Goal: Find specific page/section: Find specific page/section

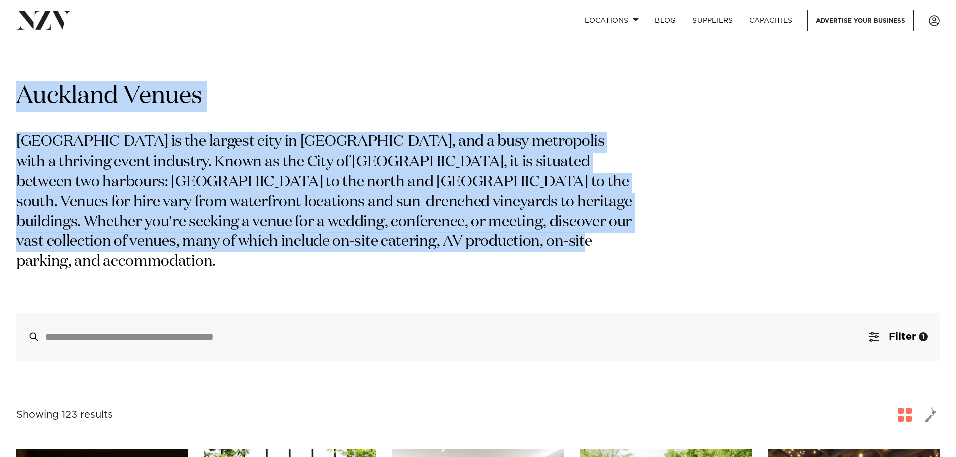
drag, startPoint x: 500, startPoint y: 247, endPoint x: 3, endPoint y: 88, distance: 522.3
click at [3, 88] on section "Grid Map Auckland Venues [GEOGRAPHIC_DATA] is the largest city in [GEOGRAPHIC_D…" at bounding box center [478, 211] width 956 height 300
click at [311, 157] on p "[GEOGRAPHIC_DATA] is the largest city in [GEOGRAPHIC_DATA], and a busy metropol…" at bounding box center [326, 203] width 620 height 140
drag, startPoint x: 512, startPoint y: 247, endPoint x: 16, endPoint y: 87, distance: 521.2
click at [16, 87] on div "Auckland Venues [GEOGRAPHIC_DATA] is the largest city in [GEOGRAPHIC_DATA], and…" at bounding box center [478, 221] width 924 height 280
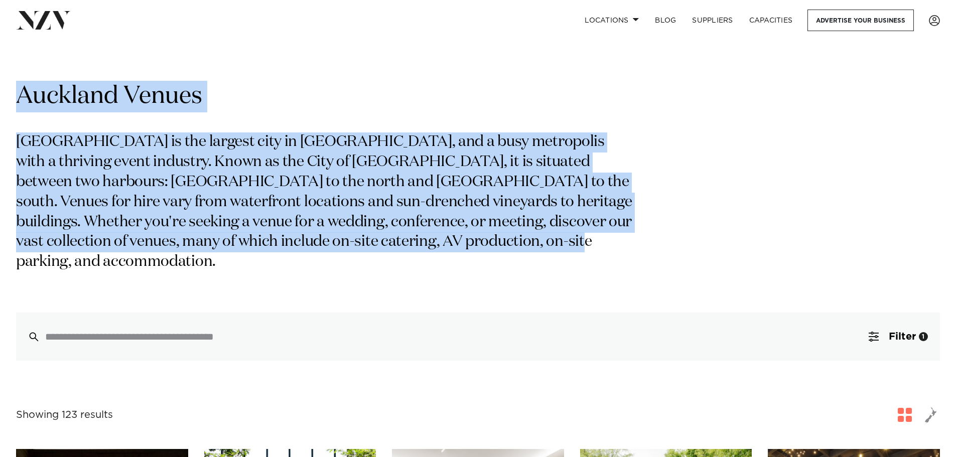
click at [130, 111] on h1 "Auckland Venues" at bounding box center [478, 97] width 924 height 32
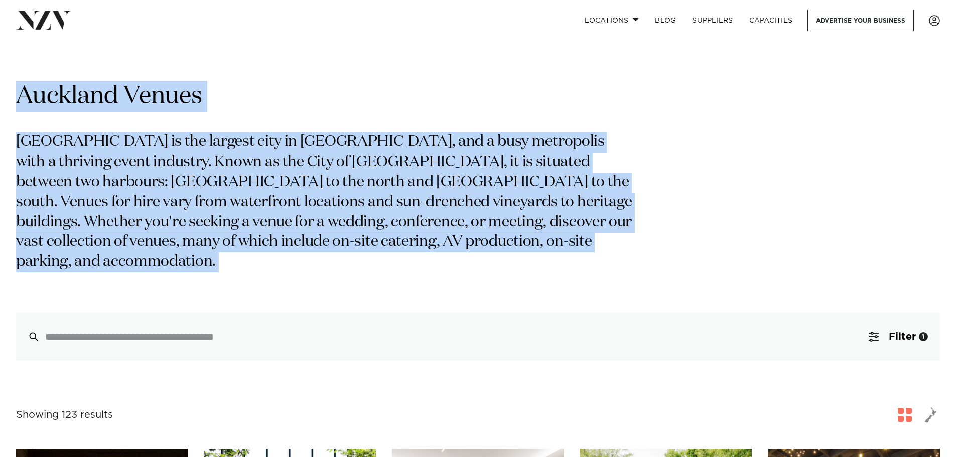
drag, startPoint x: 12, startPoint y: 93, endPoint x: 638, endPoint y: 258, distance: 647.8
click at [638, 258] on div "Auckland Venues Auckland is the largest city in New Zealand, and a busy metropo…" at bounding box center [478, 221] width 940 height 280
click at [538, 243] on p "[GEOGRAPHIC_DATA] is the largest city in [GEOGRAPHIC_DATA], and a busy metropol…" at bounding box center [326, 203] width 620 height 140
click at [474, 249] on p "[GEOGRAPHIC_DATA] is the largest city in [GEOGRAPHIC_DATA], and a busy metropol…" at bounding box center [326, 203] width 620 height 140
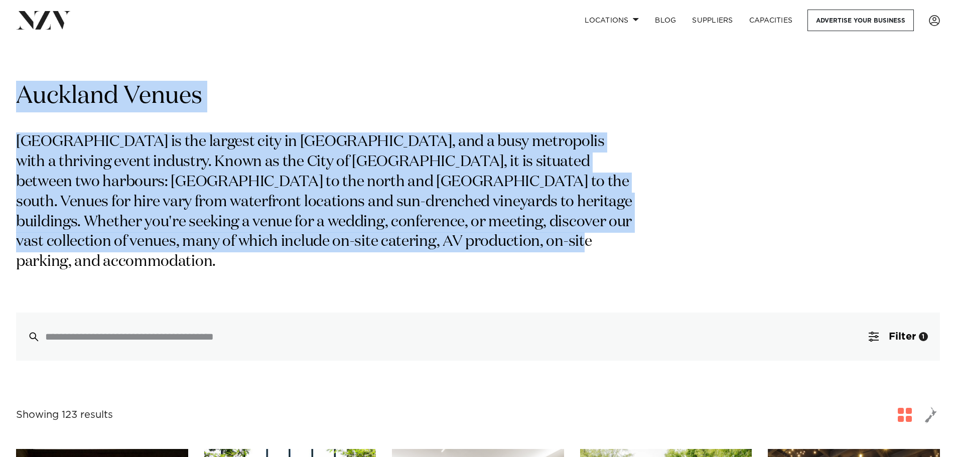
drag, startPoint x: 473, startPoint y: 246, endPoint x: 22, endPoint y: 98, distance: 475.0
click at [22, 98] on div "Auckland Venues Auckland is the largest city in New Zealand, and a busy metropo…" at bounding box center [478, 221] width 924 height 280
click at [22, 98] on h1 "Auckland Venues" at bounding box center [478, 97] width 924 height 32
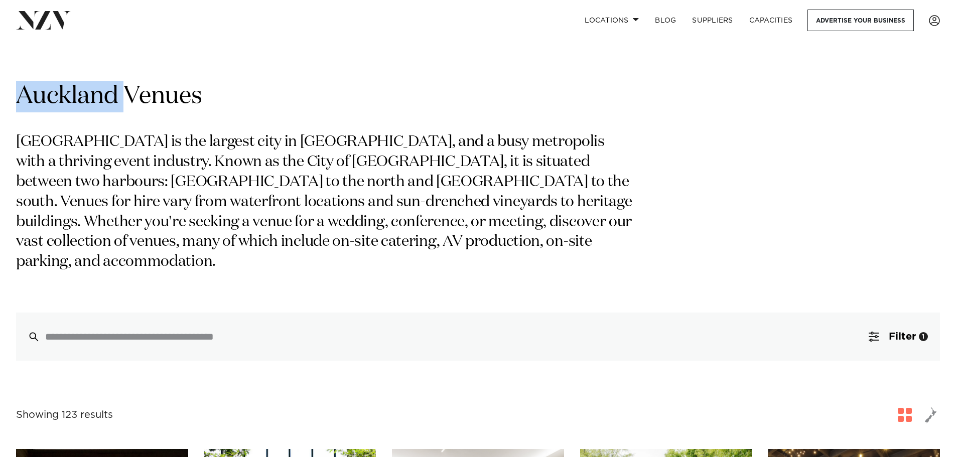
click at [22, 98] on h1 "Auckland Venues" at bounding box center [478, 97] width 924 height 32
click at [16, 98] on h1 "Auckland Venues" at bounding box center [478, 97] width 924 height 32
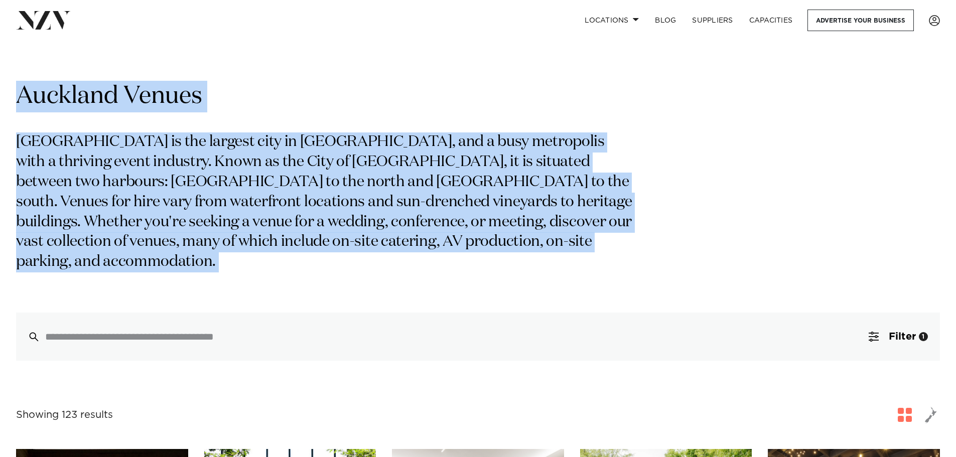
drag, startPoint x: 18, startPoint y: 98, endPoint x: 552, endPoint y: 268, distance: 560.9
click at [552, 268] on div "Auckland Venues Auckland is the largest city in New Zealand, and a busy metropo…" at bounding box center [478, 221] width 924 height 280
click at [520, 247] on p "[GEOGRAPHIC_DATA] is the largest city in [GEOGRAPHIC_DATA], and a busy metropol…" at bounding box center [326, 203] width 620 height 140
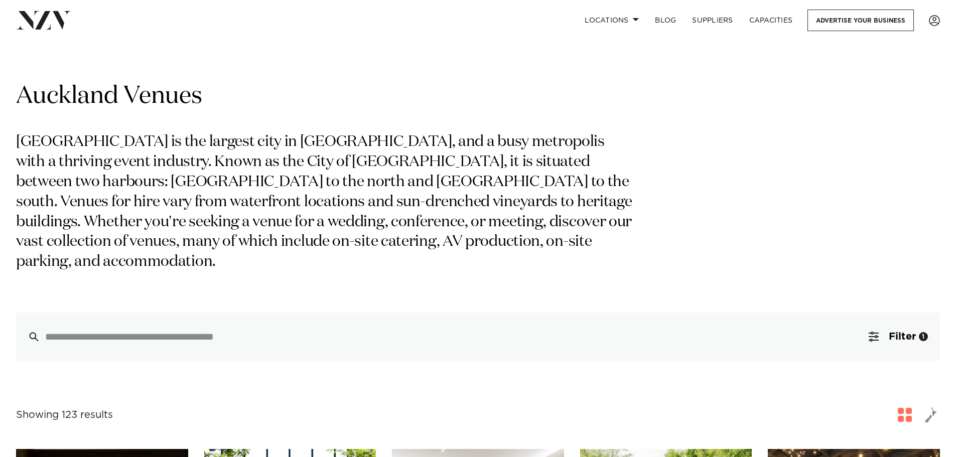
drag, startPoint x: 504, startPoint y: 263, endPoint x: 76, endPoint y: 136, distance: 446.6
click at [76, 136] on div "Auckland Venues Auckland is the largest city in New Zealand, and a busy metropo…" at bounding box center [478, 221] width 924 height 280
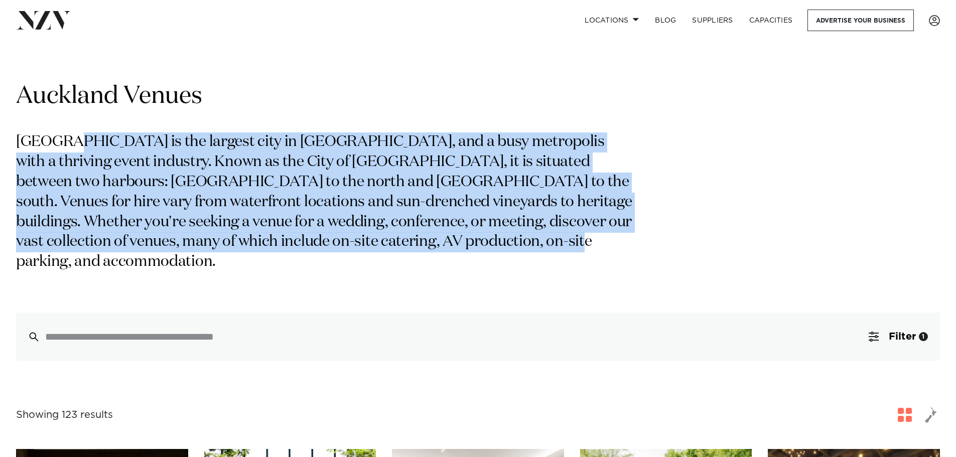
drag, startPoint x: 67, startPoint y: 136, endPoint x: 615, endPoint y: 247, distance: 560.0
click at [615, 247] on p "[GEOGRAPHIC_DATA] is the largest city in [GEOGRAPHIC_DATA], and a busy metropol…" at bounding box center [326, 203] width 620 height 140
click at [614, 247] on p "[GEOGRAPHIC_DATA] is the largest city in [GEOGRAPHIC_DATA], and a busy metropol…" at bounding box center [326, 203] width 620 height 140
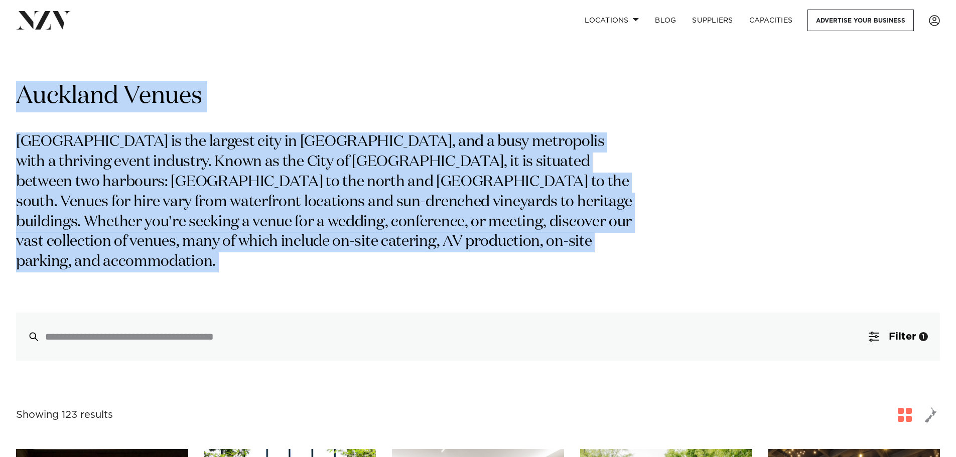
drag, startPoint x: 16, startPoint y: 96, endPoint x: 565, endPoint y: 265, distance: 573.9
click at [565, 265] on div "Auckland Venues Auckland is the largest city in New Zealand, and a busy metropo…" at bounding box center [478, 221] width 924 height 280
click at [492, 239] on p "[GEOGRAPHIC_DATA] is the largest city in [GEOGRAPHIC_DATA], and a busy metropol…" at bounding box center [326, 203] width 620 height 140
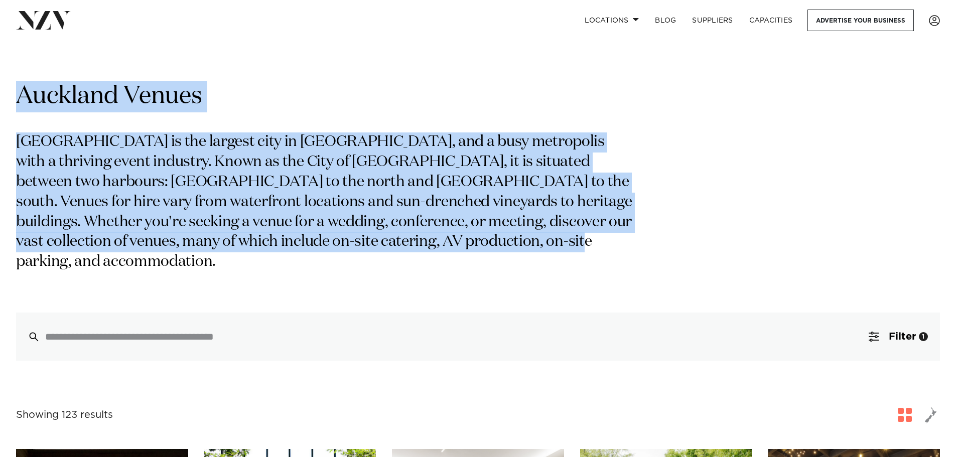
drag, startPoint x: 514, startPoint y: 247, endPoint x: 8, endPoint y: 96, distance: 527.6
click at [8, 96] on div "Auckland Venues Auckland is the largest city in New Zealand, and a busy metropo…" at bounding box center [478, 221] width 940 height 280
click at [13, 95] on div "Auckland Venues Auckland is the largest city in New Zealand, and a busy metropo…" at bounding box center [478, 221] width 940 height 280
drag, startPoint x: 38, startPoint y: 104, endPoint x: 521, endPoint y: 249, distance: 503.7
click at [521, 249] on div "Auckland Venues Auckland is the largest city in New Zealand, and a busy metropo…" at bounding box center [478, 221] width 924 height 280
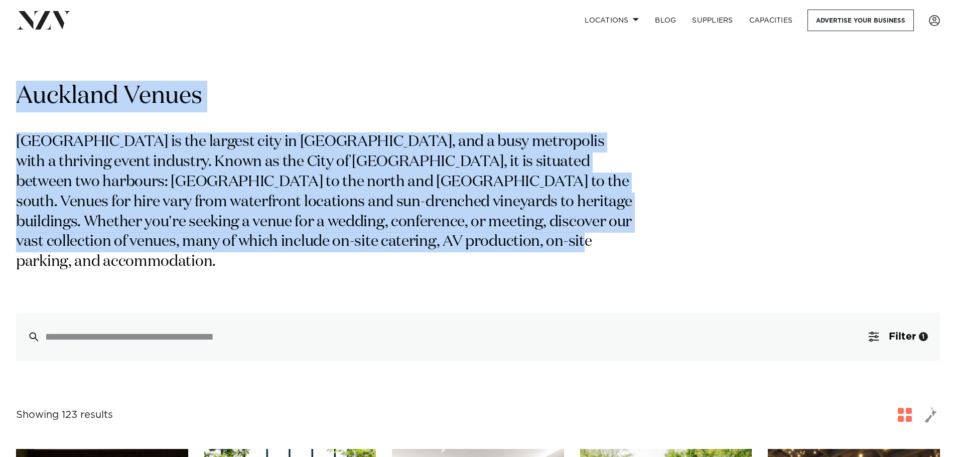
click at [521, 249] on p "[GEOGRAPHIC_DATA] is the largest city in [GEOGRAPHIC_DATA], and a busy metropol…" at bounding box center [326, 203] width 620 height 140
drag, startPoint x: 528, startPoint y: 248, endPoint x: 16, endPoint y: 99, distance: 532.9
click at [16, 99] on div "Auckland Venues Auckland is the largest city in New Zealand, and a busy metropo…" at bounding box center [478, 221] width 924 height 280
click at [17, 99] on h1 "Auckland Venues" at bounding box center [478, 97] width 924 height 32
drag, startPoint x: 17, startPoint y: 97, endPoint x: 507, endPoint y: 251, distance: 513.6
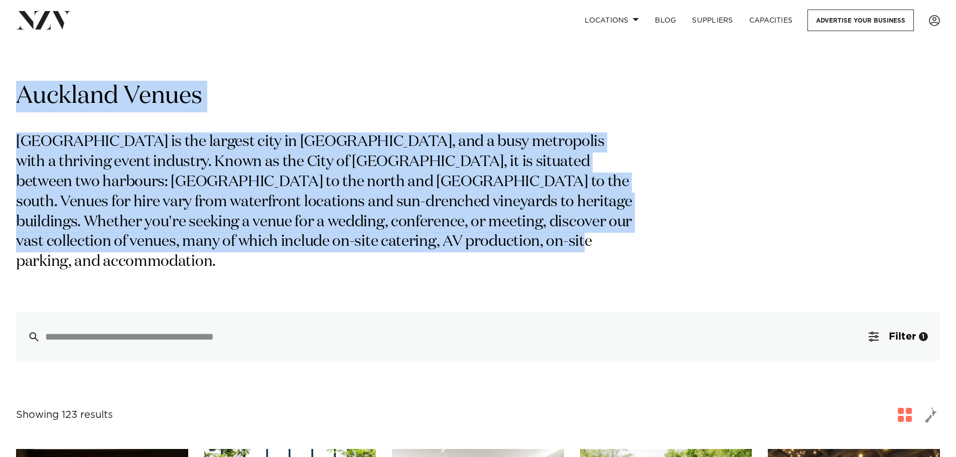
click at [507, 251] on div "Auckland Venues Auckland is the largest city in New Zealand, and a busy metropo…" at bounding box center [478, 221] width 924 height 280
click at [489, 245] on p "[GEOGRAPHIC_DATA] is the largest city in [GEOGRAPHIC_DATA], and a busy metropol…" at bounding box center [326, 203] width 620 height 140
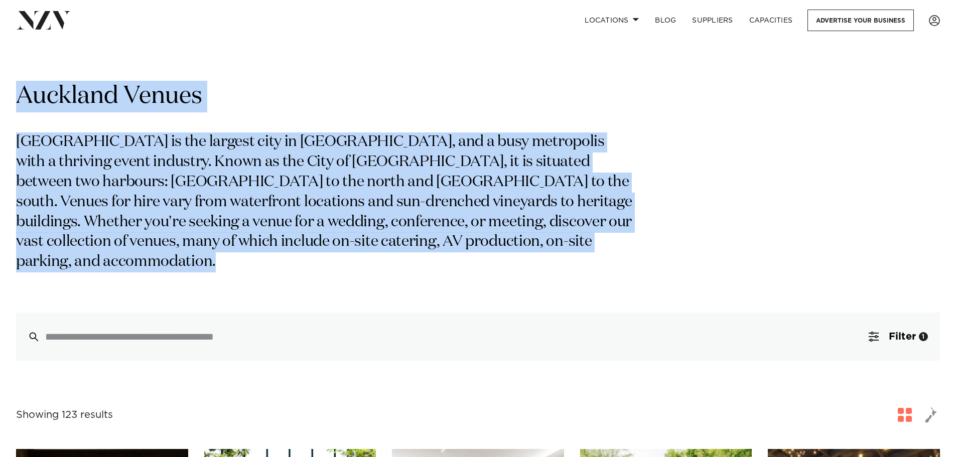
drag, startPoint x: 490, startPoint y: 246, endPoint x: 23, endPoint y: 102, distance: 488.6
click at [23, 102] on div "Auckland Venues Auckland is the largest city in New Zealand, and a busy metropo…" at bounding box center [478, 221] width 924 height 280
click at [23, 101] on h1 "Auckland Venues" at bounding box center [478, 97] width 924 height 32
drag, startPoint x: 11, startPoint y: 97, endPoint x: 481, endPoint y: 265, distance: 499.3
click at [481, 265] on div "Auckland Venues Auckland is the largest city in New Zealand, and a busy metropo…" at bounding box center [478, 221] width 940 height 280
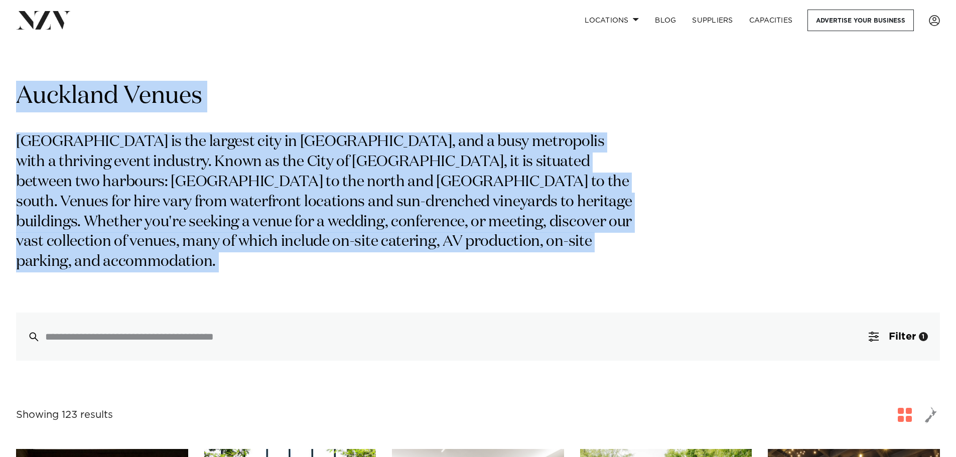
click at [483, 245] on p "[GEOGRAPHIC_DATA] is the largest city in [GEOGRAPHIC_DATA], and a busy metropol…" at bounding box center [326, 203] width 620 height 140
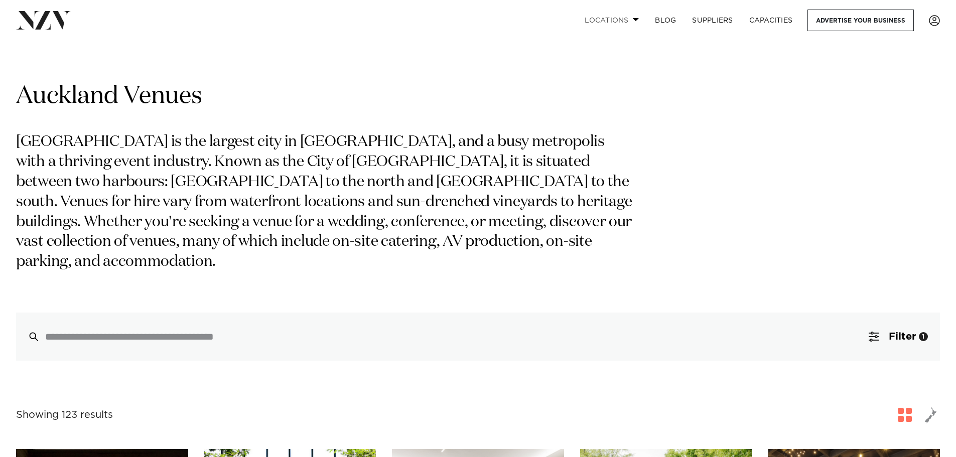
click at [614, 19] on link "Locations" at bounding box center [612, 21] width 70 height 22
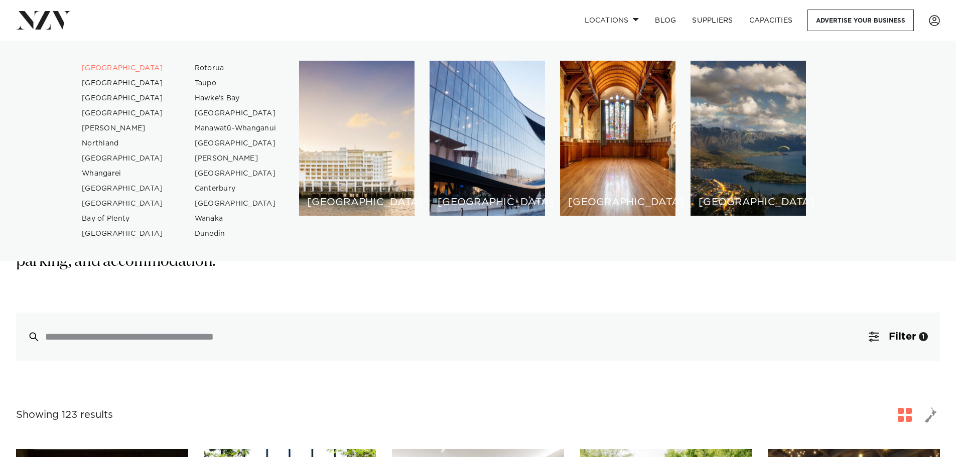
click at [368, 131] on div "[GEOGRAPHIC_DATA]" at bounding box center [356, 138] width 115 height 155
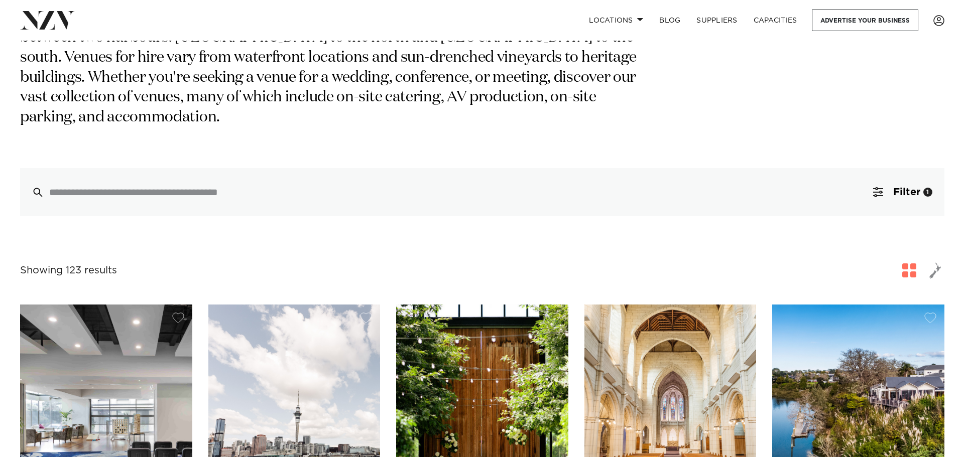
scroll to position [151, 0]
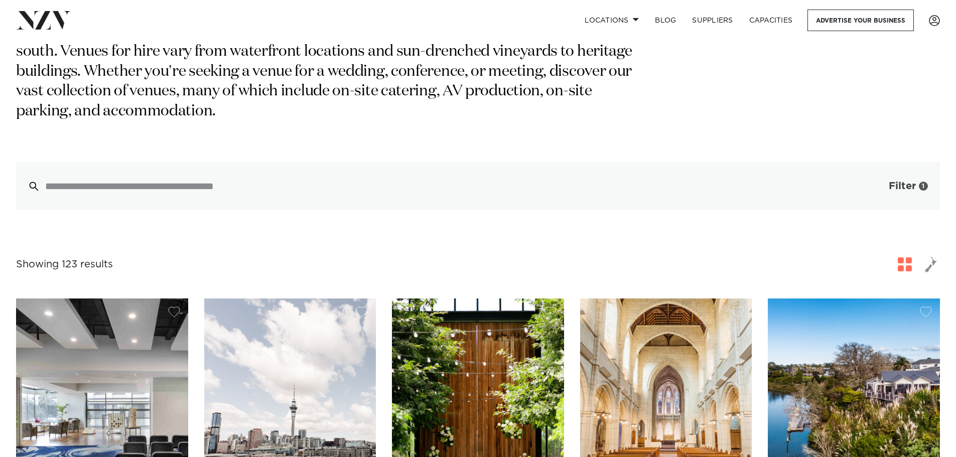
click at [883, 169] on button "Filter 1" at bounding box center [898, 186] width 83 height 48
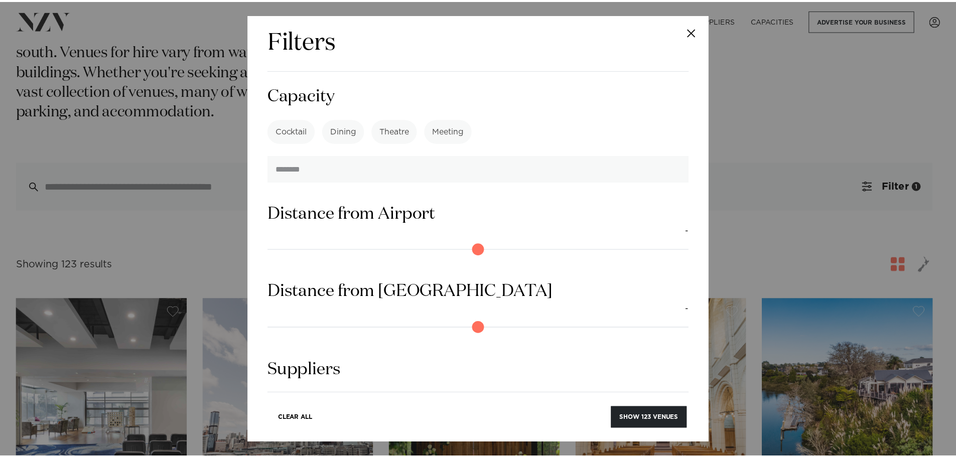
scroll to position [850, 0]
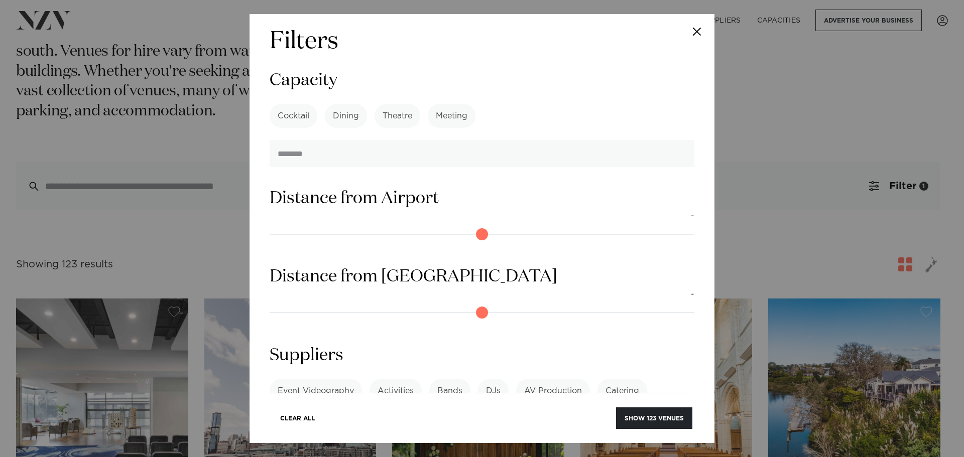
click at [767, 158] on div "Filters Search Type Venue Supplier See more Locations [GEOGRAPHIC_DATA] [GEOGRA…" at bounding box center [482, 228] width 964 height 457
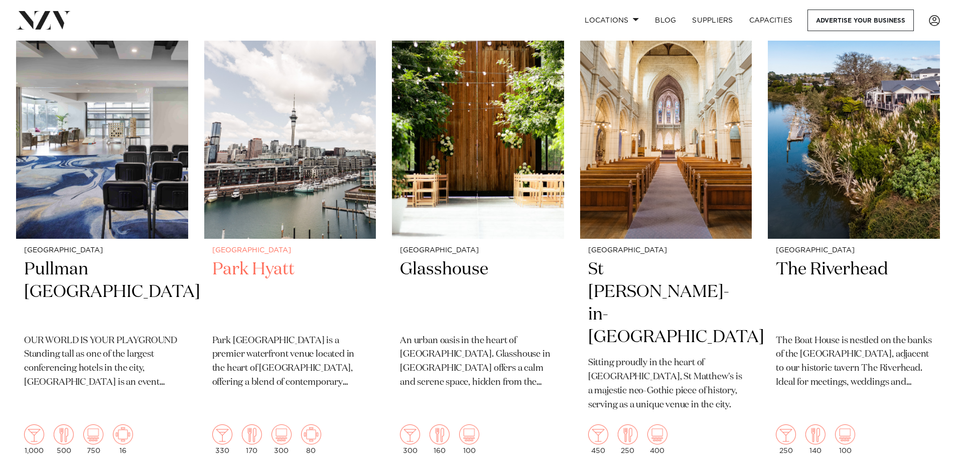
scroll to position [301, 0]
